Goal: Task Accomplishment & Management: Complete application form

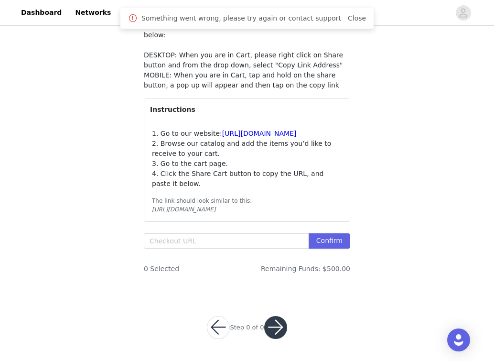
scroll to position [111, 0]
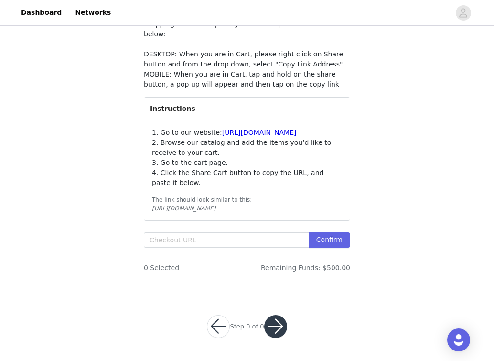
click at [216, 326] on button "button" at bounding box center [218, 326] width 23 height 23
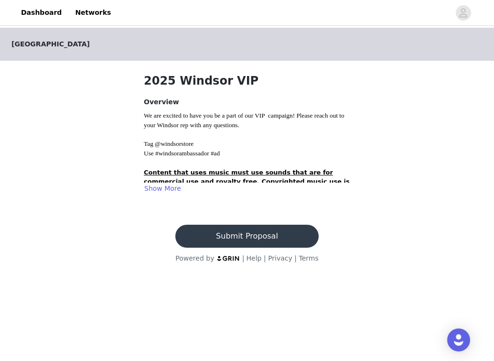
click at [283, 241] on button "Submit Proposal" at bounding box center [246, 236] width 143 height 23
click at [356, 17] on link "Close" at bounding box center [357, 18] width 18 height 8
click at [238, 229] on button "Submit Proposal" at bounding box center [246, 236] width 143 height 23
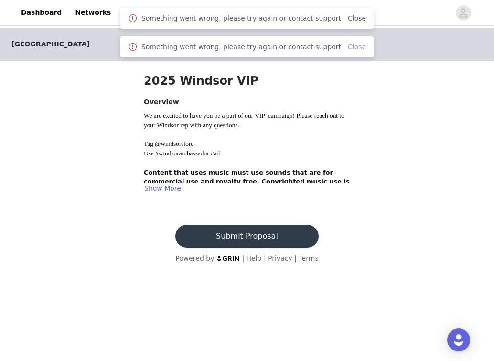
click at [348, 46] on link "Close" at bounding box center [357, 47] width 18 height 8
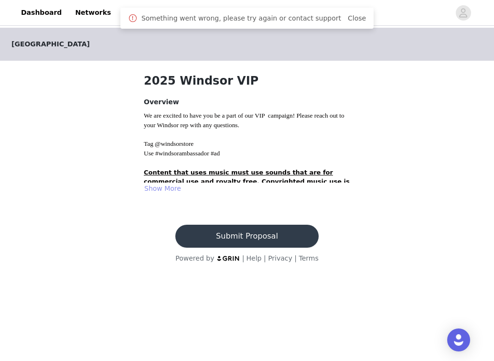
click at [162, 187] on button "Show More" at bounding box center [163, 188] width 38 height 11
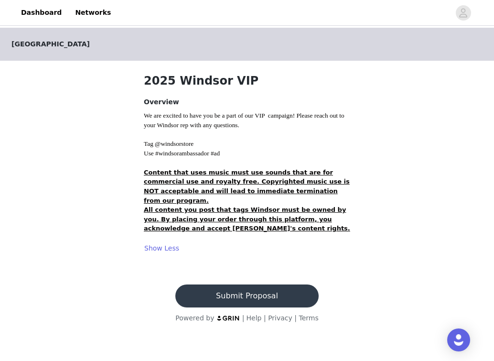
click at [462, 22] on div "Dashboard Networks" at bounding box center [247, 13] width 494 height 22
click at [463, 14] on icon "avatar" at bounding box center [464, 12] width 8 height 9
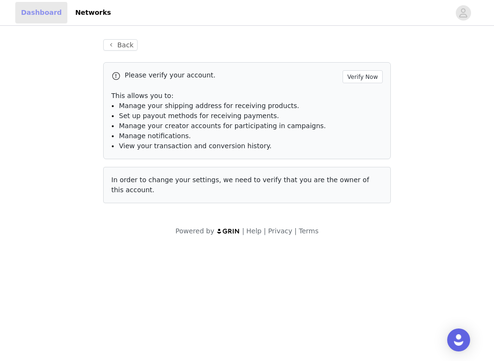
click at [41, 10] on link "Dashboard" at bounding box center [41, 13] width 52 height 22
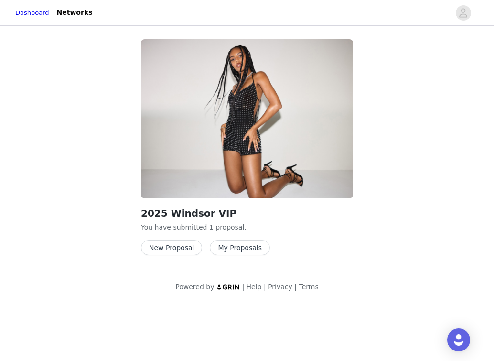
click at [230, 247] on button "My Proposals" at bounding box center [240, 247] width 60 height 15
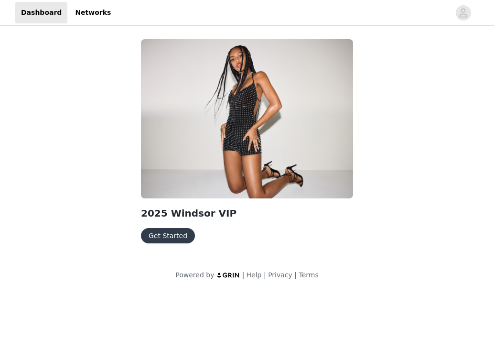
click at [173, 232] on button "Get Started" at bounding box center [168, 235] width 54 height 15
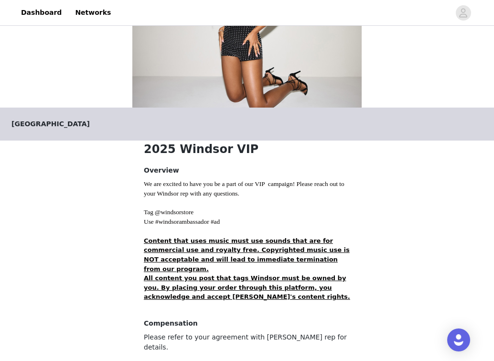
scroll to position [204, 0]
